Goal: Information Seeking & Learning: Check status

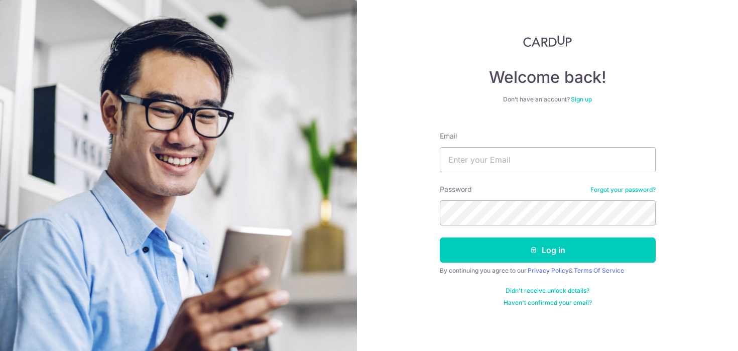
type input "[EMAIL_ADDRESS][DOMAIN_NAME]"
click at [440, 237] on button "Log in" at bounding box center [548, 249] width 216 height 25
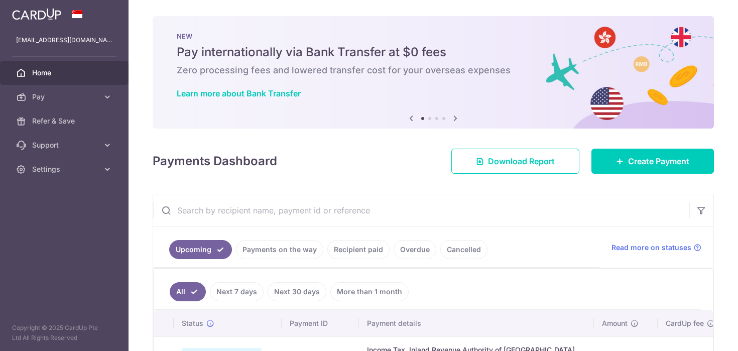
scroll to position [195, 0]
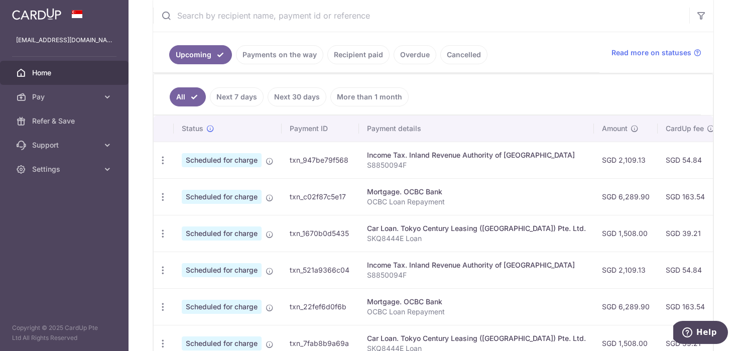
drag, startPoint x: 582, startPoint y: 162, endPoint x: 607, endPoint y: 162, distance: 25.1
click at [607, 162] on td "SGD 2,109.13" at bounding box center [626, 160] width 64 height 37
copy td "2,109.13"
drag, startPoint x: 582, startPoint y: 196, endPoint x: 611, endPoint y: 196, distance: 29.6
click at [611, 196] on td "SGD 6,289.90" at bounding box center [626, 196] width 64 height 37
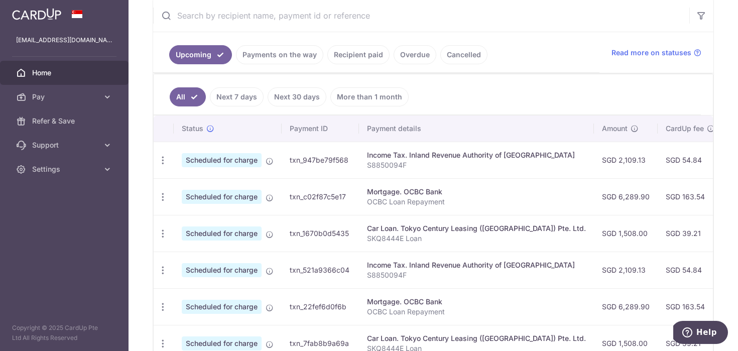
copy td "6,289.90"
drag, startPoint x: 582, startPoint y: 233, endPoint x: 609, endPoint y: 232, distance: 27.1
click at [609, 232] on td "SGD 1,508.00" at bounding box center [626, 233] width 64 height 37
copy td "1,508.00"
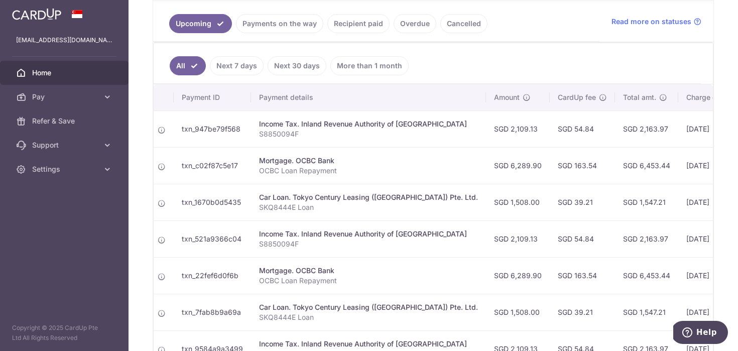
scroll to position [0, 109]
click at [348, 66] on link "More than 1 month" at bounding box center [369, 65] width 78 height 19
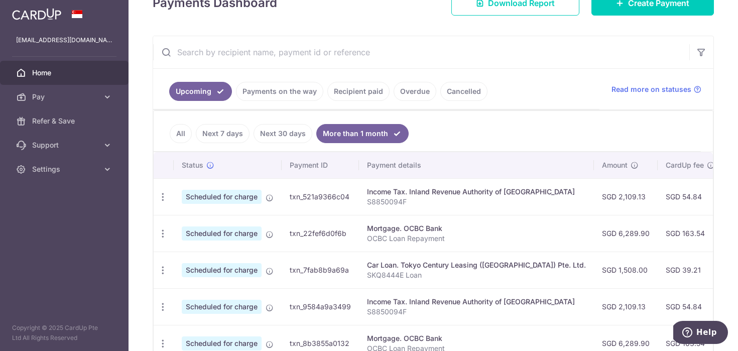
scroll to position [160, 0]
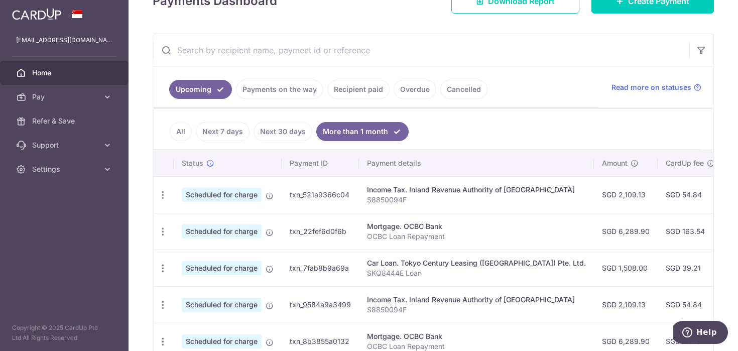
click at [181, 129] on link "All" at bounding box center [181, 131] width 22 height 19
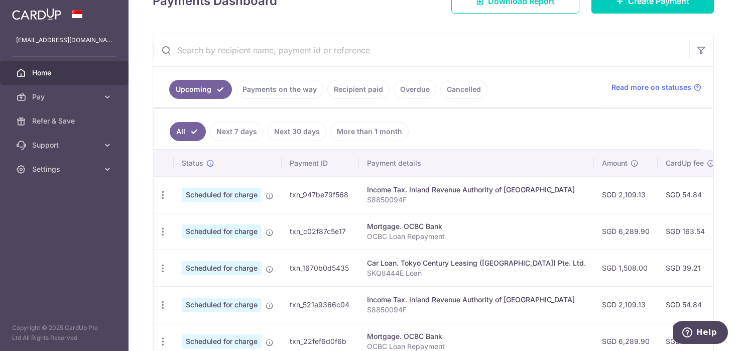
click at [355, 94] on link "Recipient paid" at bounding box center [358, 89] width 62 height 19
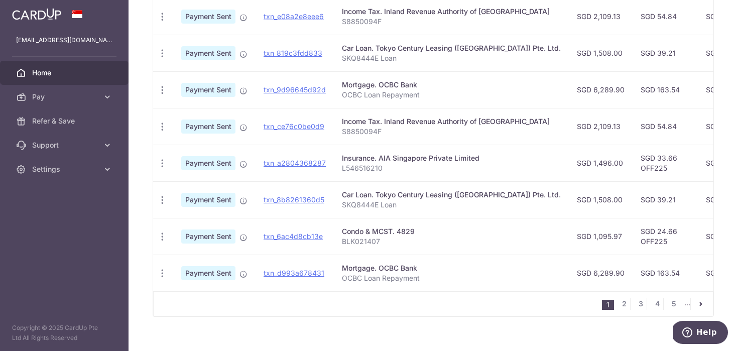
scroll to position [382, 0]
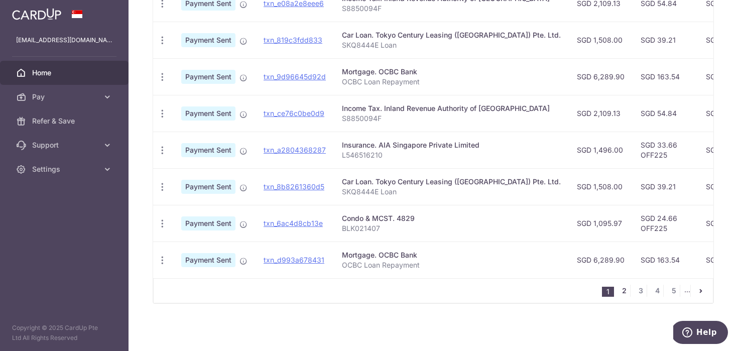
click at [627, 291] on link "2" at bounding box center [624, 291] width 12 height 12
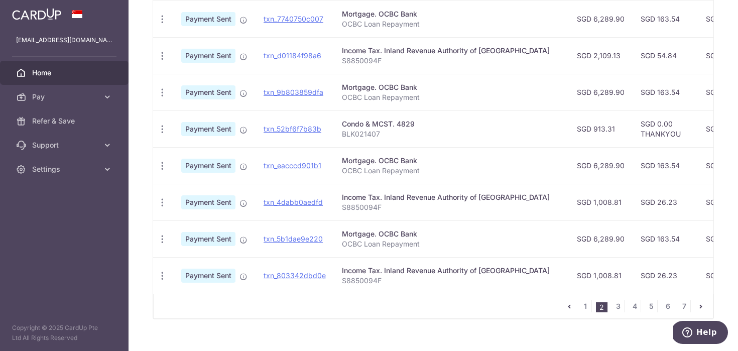
scroll to position [368, 0]
click at [616, 305] on link "3" at bounding box center [618, 305] width 12 height 12
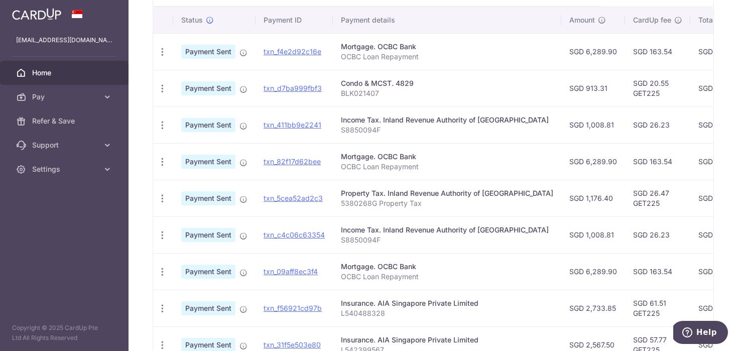
scroll to position [263, 0]
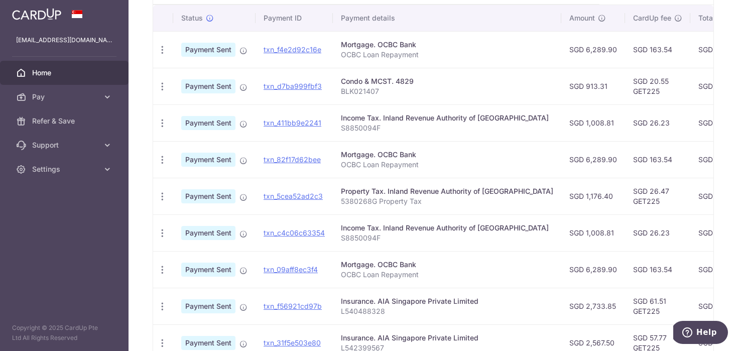
drag, startPoint x: 341, startPoint y: 83, endPoint x: 414, endPoint y: 83, distance: 72.8
click at [414, 83] on div "Condo & MCST. 4829" at bounding box center [447, 81] width 212 height 10
drag, startPoint x: 372, startPoint y: 81, endPoint x: 415, endPoint y: 81, distance: 42.2
click at [415, 81] on div "Condo & MCST. 4829" at bounding box center [447, 81] width 212 height 10
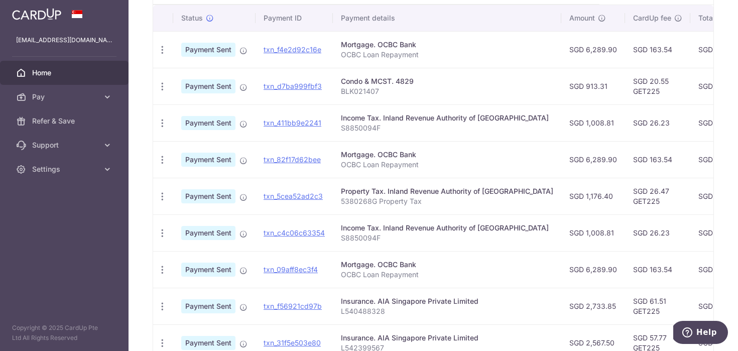
copy div "MCST. 4829"
drag, startPoint x: 551, startPoint y: 86, endPoint x: 572, endPoint y: 86, distance: 21.1
click at [572, 86] on td "SGD 913.31" at bounding box center [593, 86] width 64 height 37
copy td "913.31"
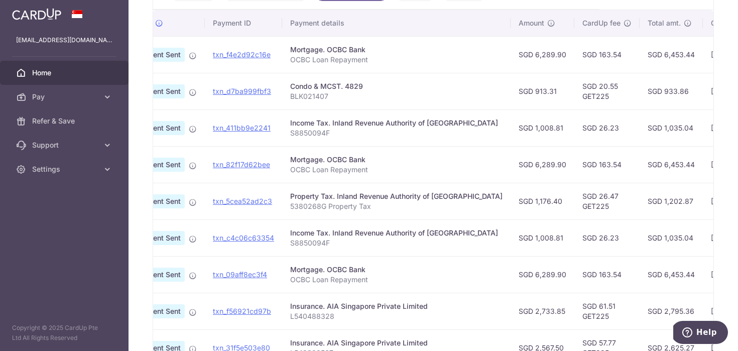
scroll to position [0, 0]
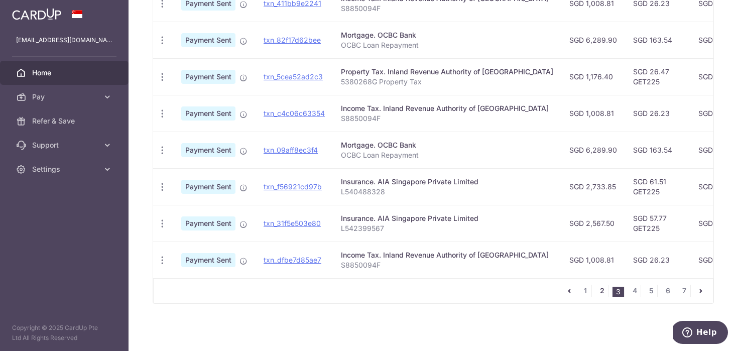
click at [603, 294] on link "2" at bounding box center [602, 291] width 12 height 12
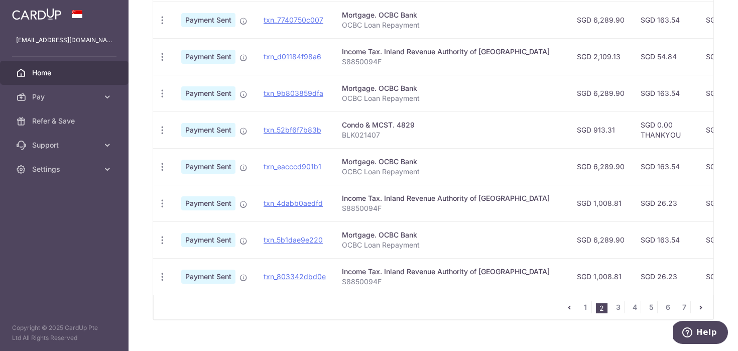
scroll to position [367, 0]
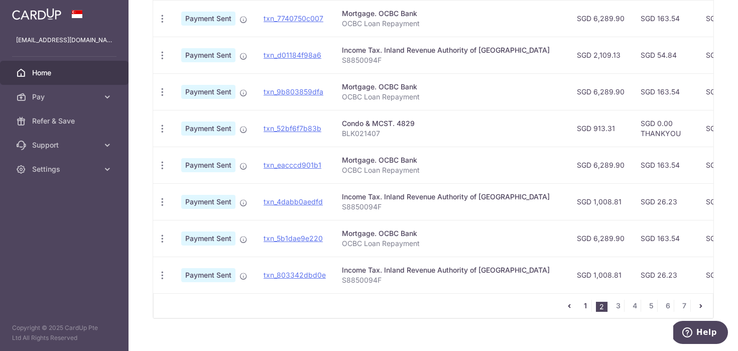
click at [585, 308] on link "1" at bounding box center [585, 306] width 12 height 12
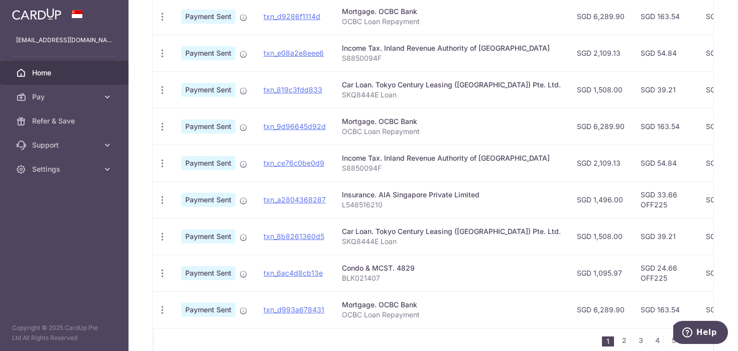
scroll to position [382, 0]
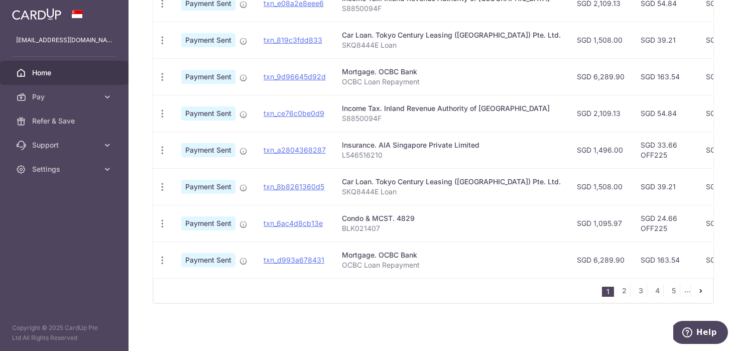
drag, startPoint x: 556, startPoint y: 225, endPoint x: 585, endPoint y: 225, distance: 29.1
click at [585, 225] on td "SGD 1,095.97" at bounding box center [601, 223] width 64 height 37
click at [575, 209] on td "SGD 1,095.97" at bounding box center [601, 223] width 64 height 37
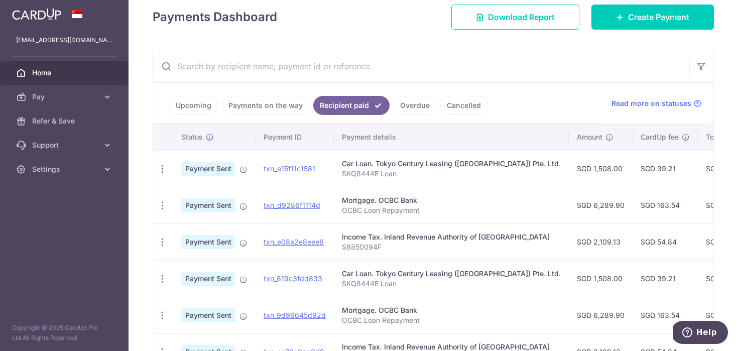
scroll to position [0, 0]
